Goal: Navigation & Orientation: Find specific page/section

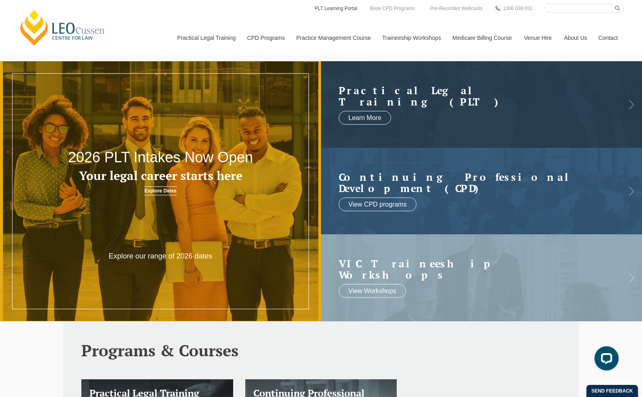
click at [329, 7] on link "PLT Learning Portal" at bounding box center [336, 8] width 44 height 9
